Goal: Find specific page/section: Find specific page/section

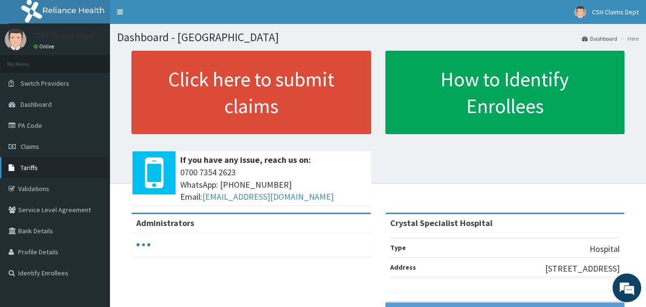
click at [32, 169] on span "Tariffs" at bounding box center [29, 167] width 17 height 9
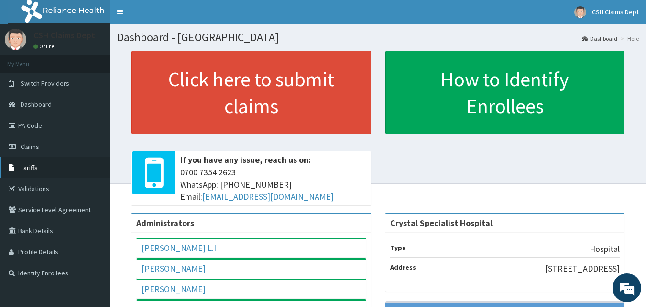
click at [22, 163] on span "Tariffs" at bounding box center [29, 167] width 17 height 9
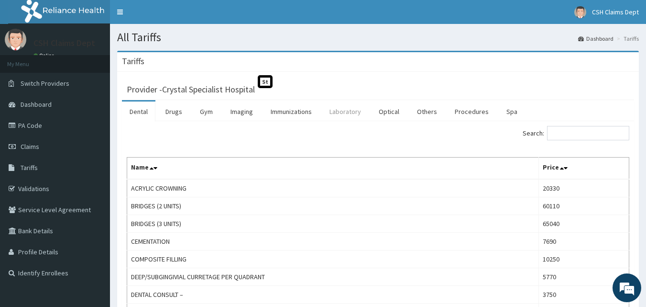
click at [359, 109] on link "Laboratory" at bounding box center [345, 111] width 47 height 20
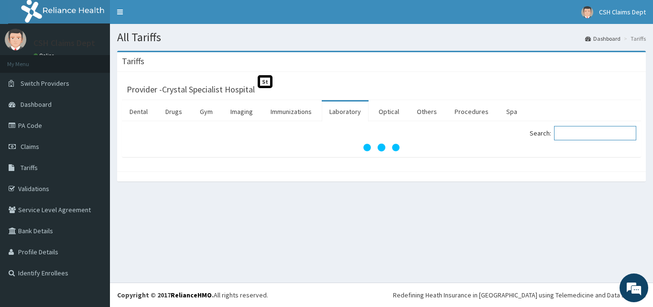
click at [579, 132] on input "Search:" at bounding box center [595, 133] width 82 height 14
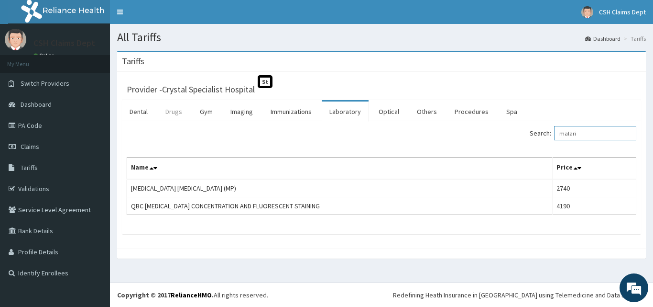
type input "malari"
click at [178, 110] on link "Drugs" at bounding box center [174, 111] width 32 height 20
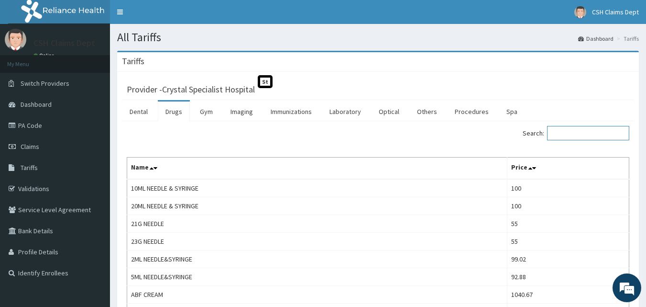
click at [580, 133] on input "Search:" at bounding box center [588, 133] width 82 height 14
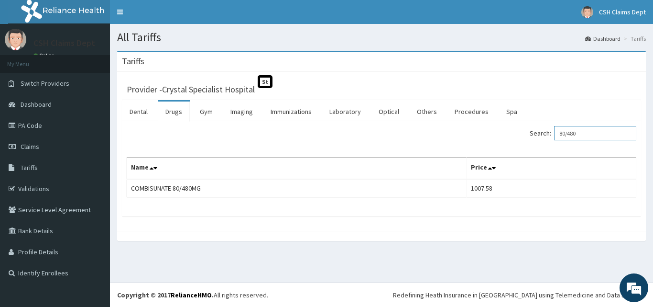
click at [580, 133] on input "80/480" at bounding box center [595, 133] width 82 height 14
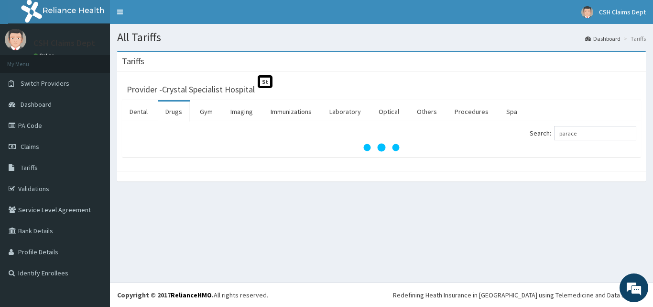
click at [455, 179] on div at bounding box center [381, 176] width 529 height 10
click at [582, 132] on input "parace" at bounding box center [595, 133] width 82 height 14
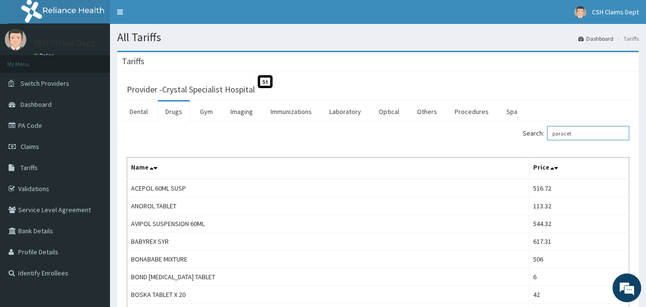
click at [562, 137] on input "paracet" at bounding box center [588, 133] width 82 height 14
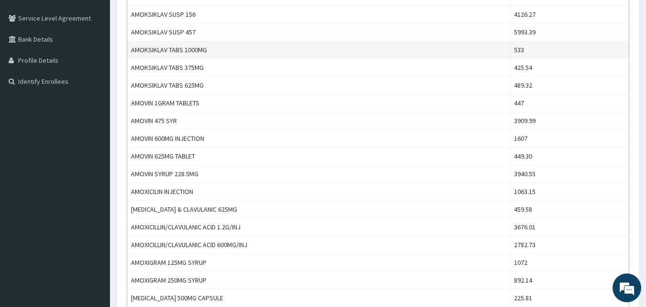
scroll to position [144, 0]
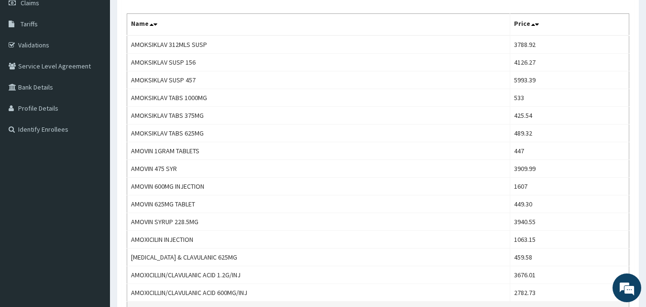
type input "amox"
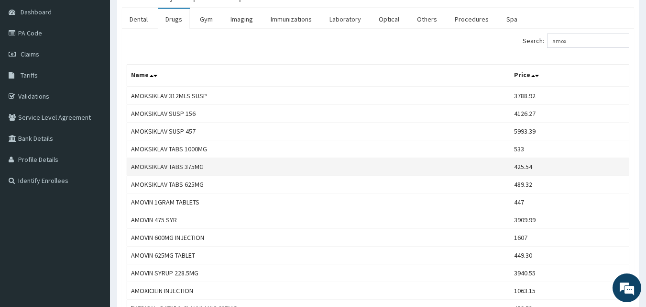
scroll to position [0, 0]
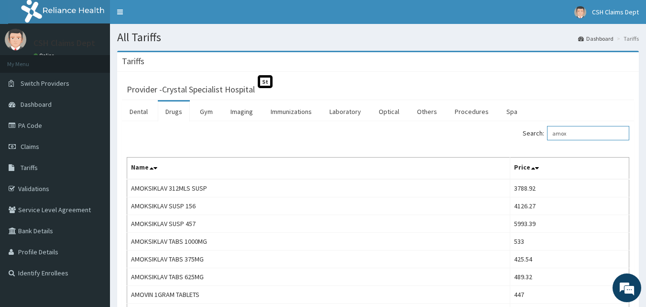
click at [569, 134] on input "amox" at bounding box center [588, 133] width 82 height 14
click at [458, 111] on link "Procedures" at bounding box center [471, 111] width 49 height 20
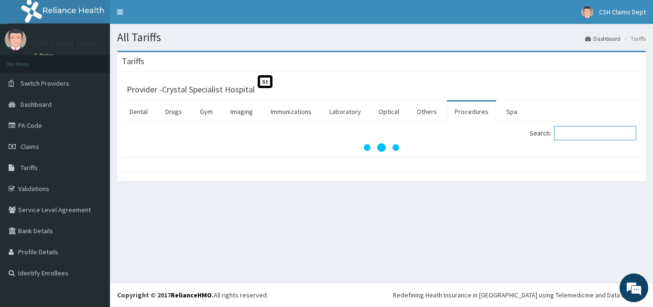
click at [596, 139] on input "Search:" at bounding box center [595, 133] width 82 height 14
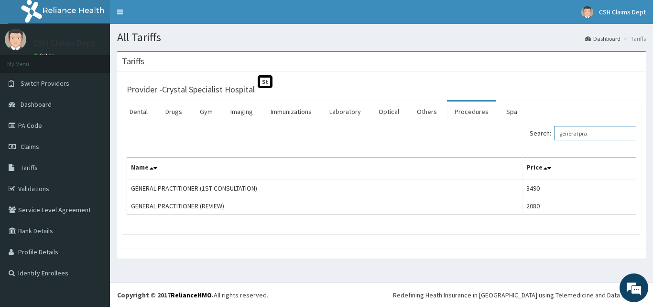
type input "general pra"
